Goal: Task Accomplishment & Management: Manage account settings

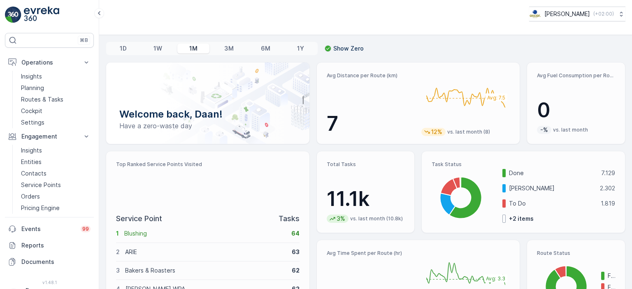
click at [185, 61] on div "1D 1W 1M 3M 6M 1Y Show Zero Welcome back, Daan! Have a zero-waste day Avg Dista…" at bounding box center [365, 162] width 533 height 254
click at [38, 89] on p "Planning" at bounding box center [32, 88] width 23 height 8
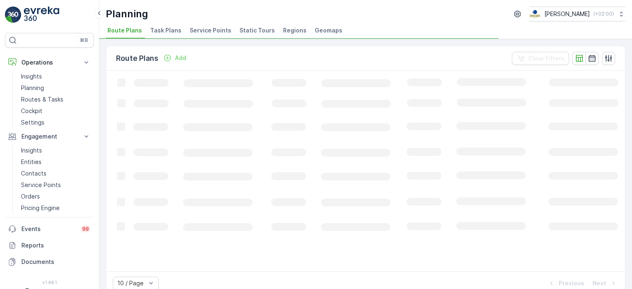
click at [165, 32] on span "Task Plans" at bounding box center [165, 30] width 31 height 8
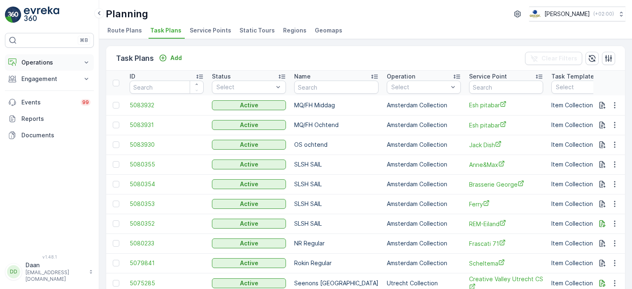
click at [61, 61] on p "Operations" at bounding box center [49, 62] width 56 height 8
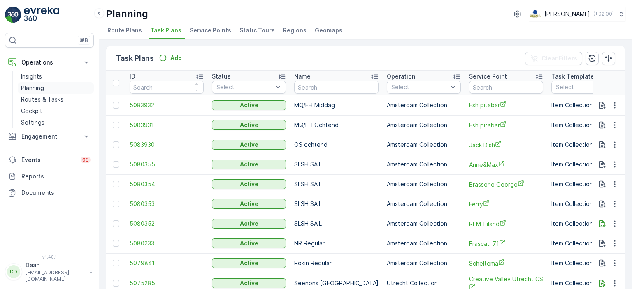
click at [42, 87] on p "Planning" at bounding box center [32, 88] width 23 height 8
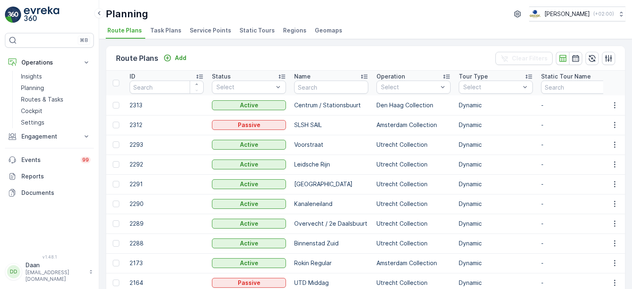
click at [163, 32] on span "Task Plans" at bounding box center [165, 30] width 31 height 8
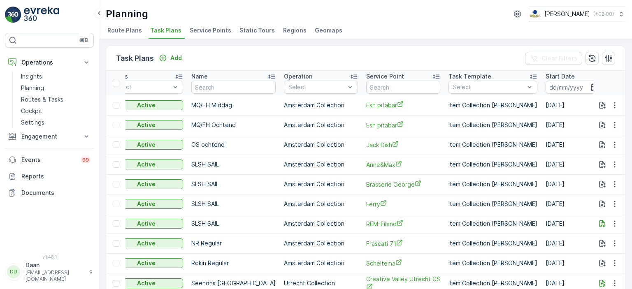
scroll to position [0, 102]
click at [384, 84] on input "text" at bounding box center [404, 87] width 74 height 13
type input "30ML"
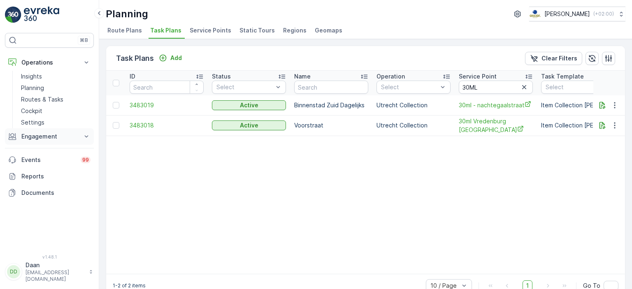
click at [51, 133] on p "Engagement" at bounding box center [49, 137] width 56 height 8
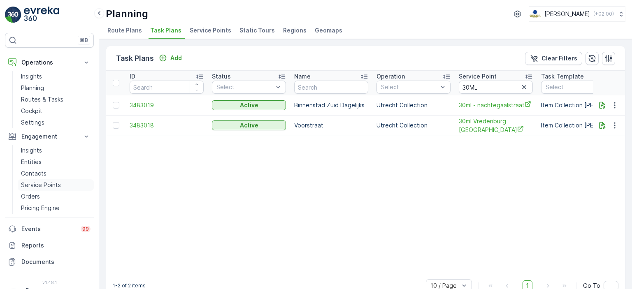
click at [42, 184] on p "Service Points" at bounding box center [41, 185] width 40 height 8
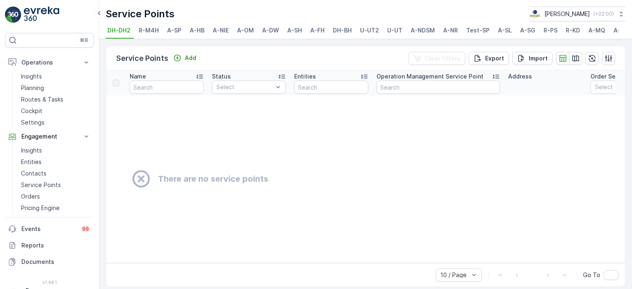
scroll to position [0, 35]
click at [359, 33] on span "U-UT" at bounding box center [360, 30] width 15 height 8
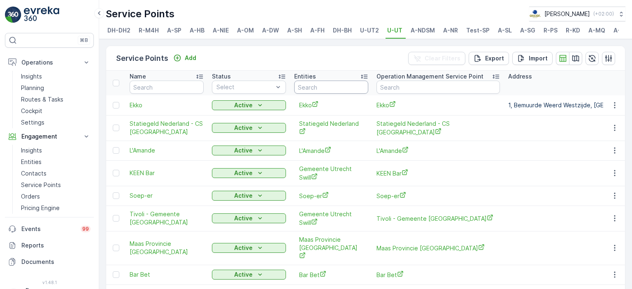
click at [327, 92] on input "text" at bounding box center [331, 87] width 74 height 13
type input "kook"
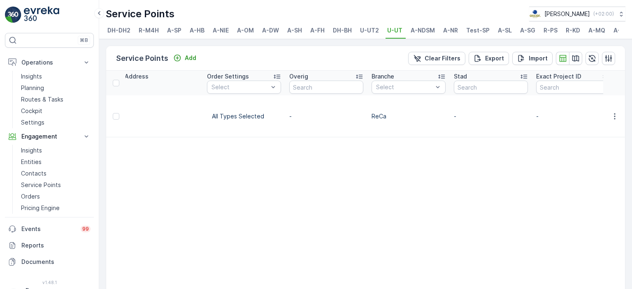
scroll to position [0, 403]
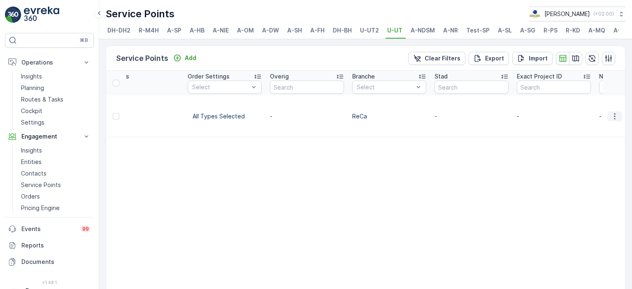
click at [616, 112] on icon "button" at bounding box center [615, 116] width 8 height 8
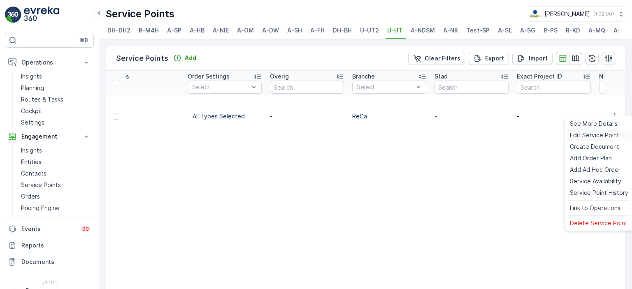
click at [596, 135] on span "Edit Service Point" at bounding box center [594, 135] width 49 height 8
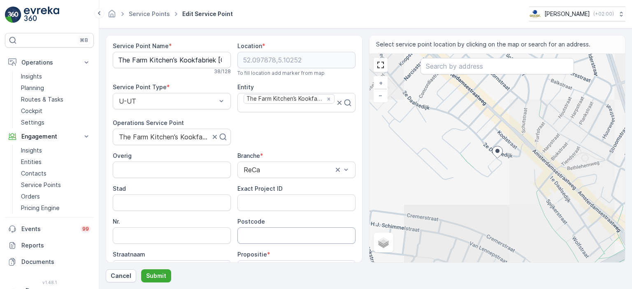
scroll to position [91, 0]
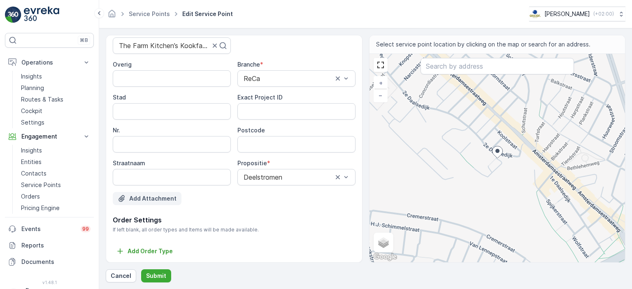
click at [154, 201] on p "Add Attachment" at bounding box center [152, 199] width 47 height 8
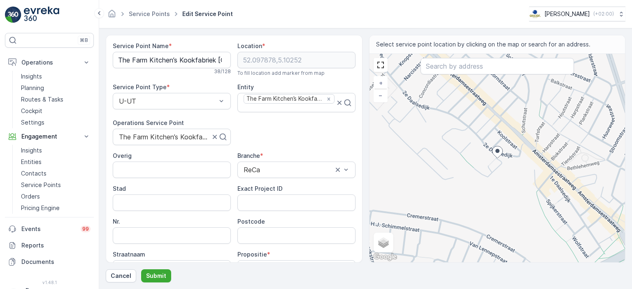
scroll to position [141, 0]
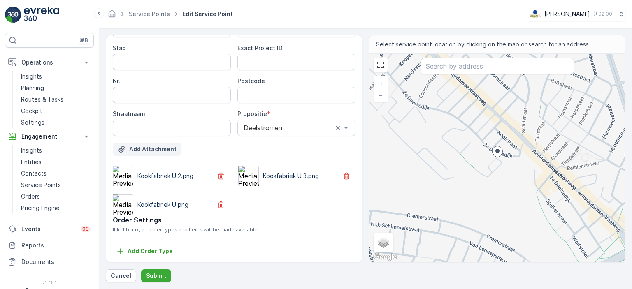
click at [151, 149] on p "Add Attachment" at bounding box center [152, 149] width 47 height 8
click at [326, 223] on p "Order Settings" at bounding box center [234, 220] width 243 height 10
click at [143, 149] on p "Add Attachment" at bounding box center [152, 149] width 47 height 8
click at [156, 276] on p "Submit" at bounding box center [156, 276] width 20 height 8
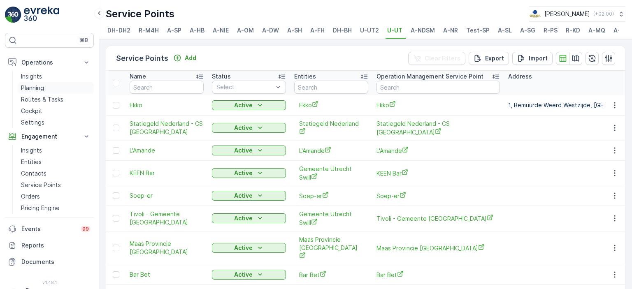
click at [38, 87] on p "Planning" at bounding box center [32, 88] width 23 height 8
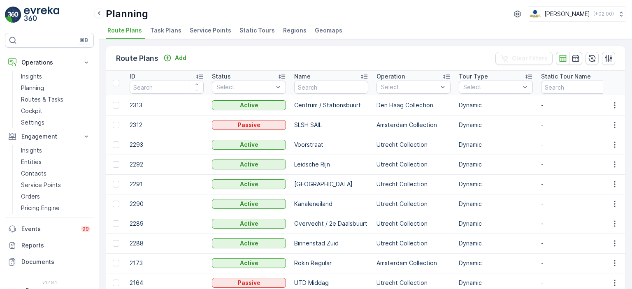
click at [207, 31] on span "Service Points" at bounding box center [211, 30] width 42 height 8
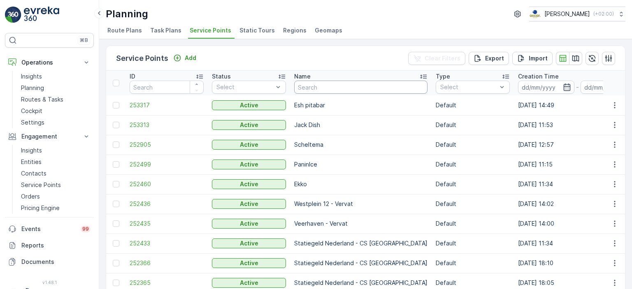
click at [327, 88] on input "text" at bounding box center [360, 87] width 133 height 13
type input "Kook"
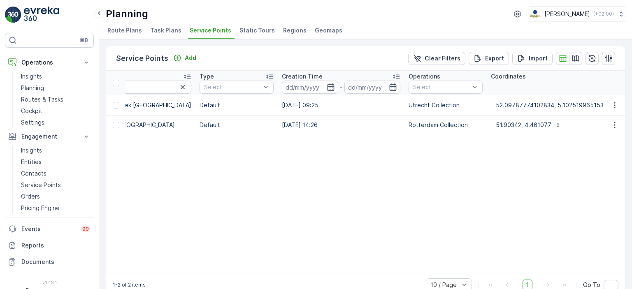
scroll to position [0, 283]
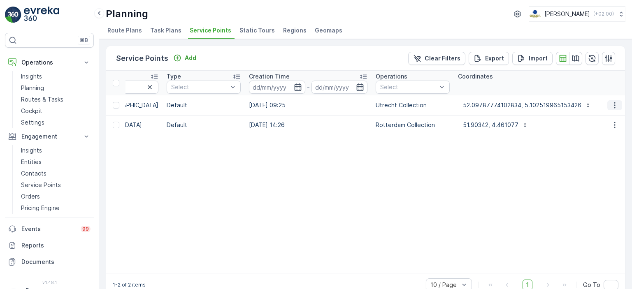
click at [614, 107] on icon "button" at bounding box center [615, 105] width 8 height 8
click at [613, 109] on button "button" at bounding box center [615, 105] width 15 height 10
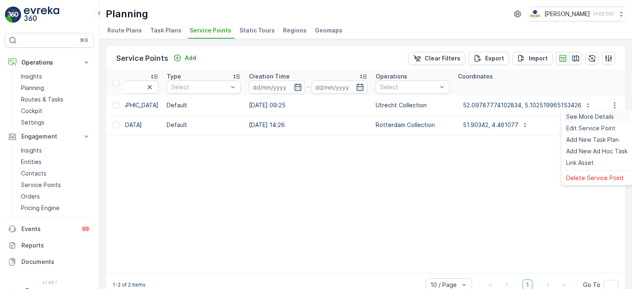
click at [599, 119] on span "See More Details" at bounding box center [590, 117] width 48 height 8
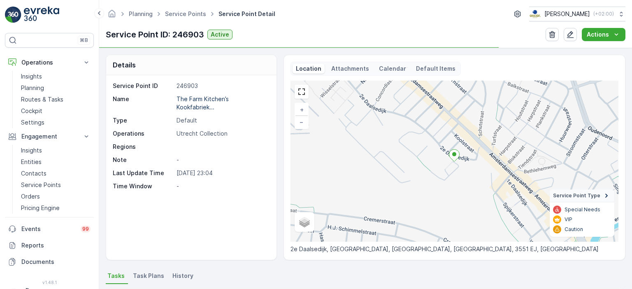
click at [333, 64] on div "Attachments" at bounding box center [350, 69] width 44 height 10
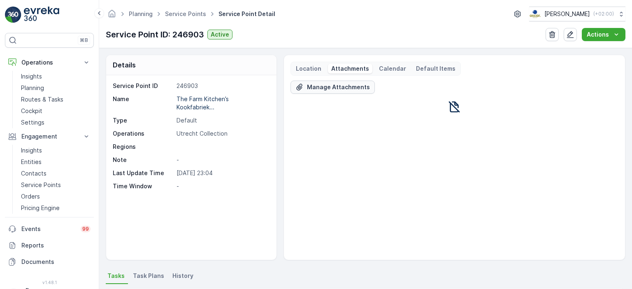
click at [342, 89] on p "Manage Attachments" at bounding box center [338, 87] width 63 height 8
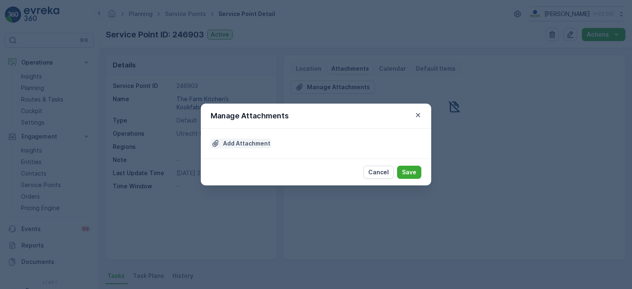
click at [250, 144] on p "Add Attachment" at bounding box center [246, 144] width 47 height 8
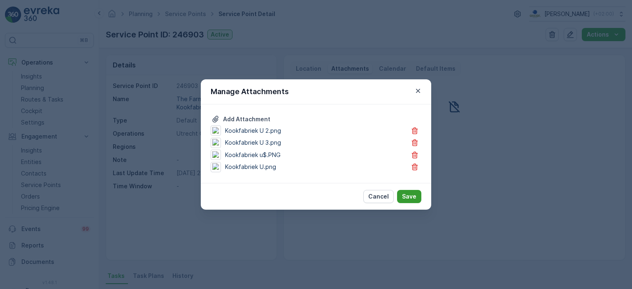
click at [413, 199] on p "Save" at bounding box center [409, 197] width 14 height 8
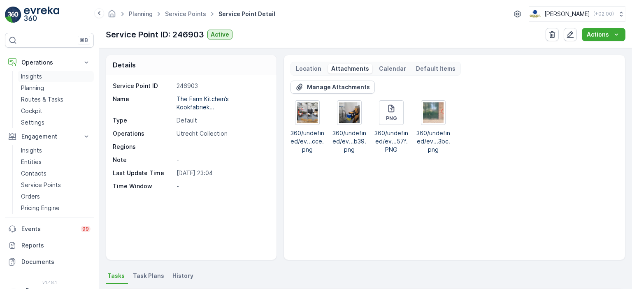
click at [25, 73] on p "Insights" at bounding box center [31, 76] width 21 height 8
